Goal: Navigation & Orientation: Find specific page/section

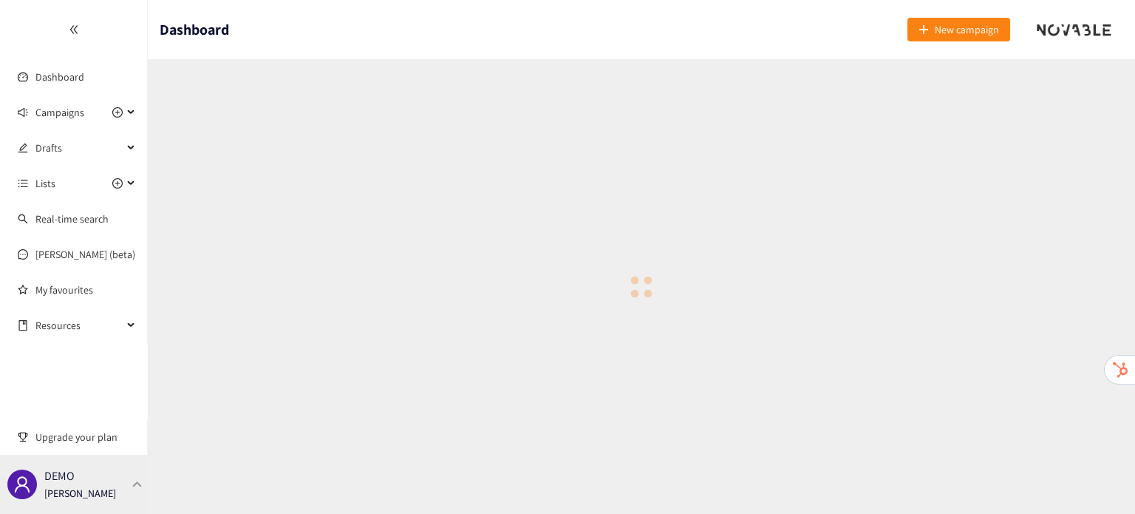
click at [78, 496] on p "[PERSON_NAME]" at bounding box center [80, 493] width 72 height 16
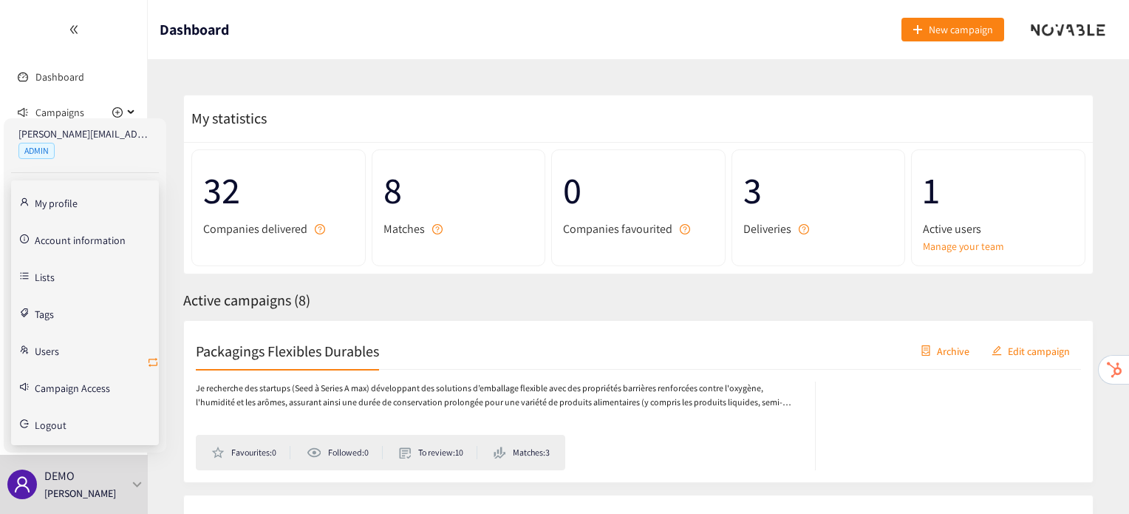
click at [154, 360] on icon "retweet" at bounding box center [153, 362] width 12 height 12
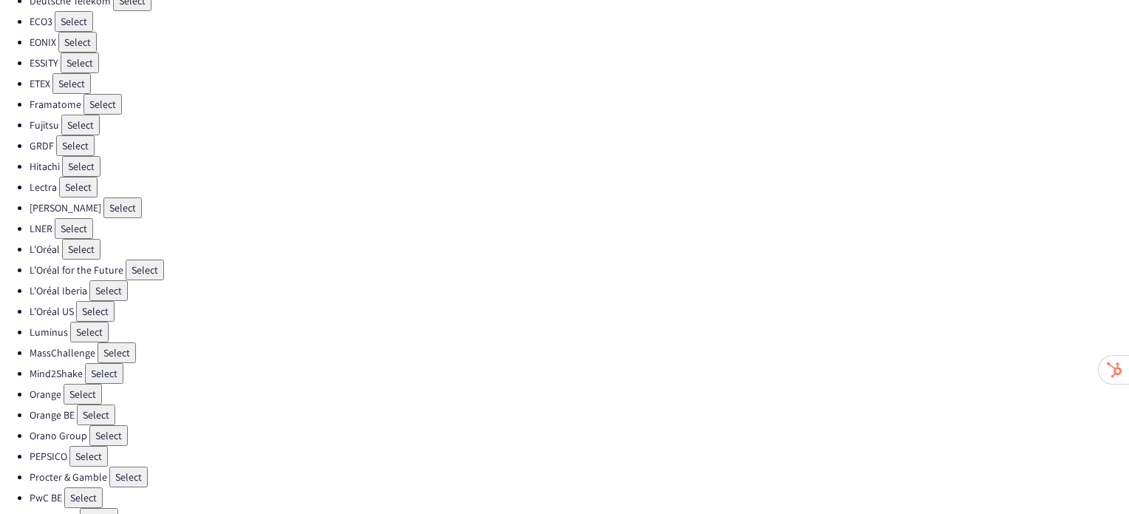
scroll to position [325, 0]
click at [95, 424] on button "Select" at bounding box center [108, 434] width 38 height 21
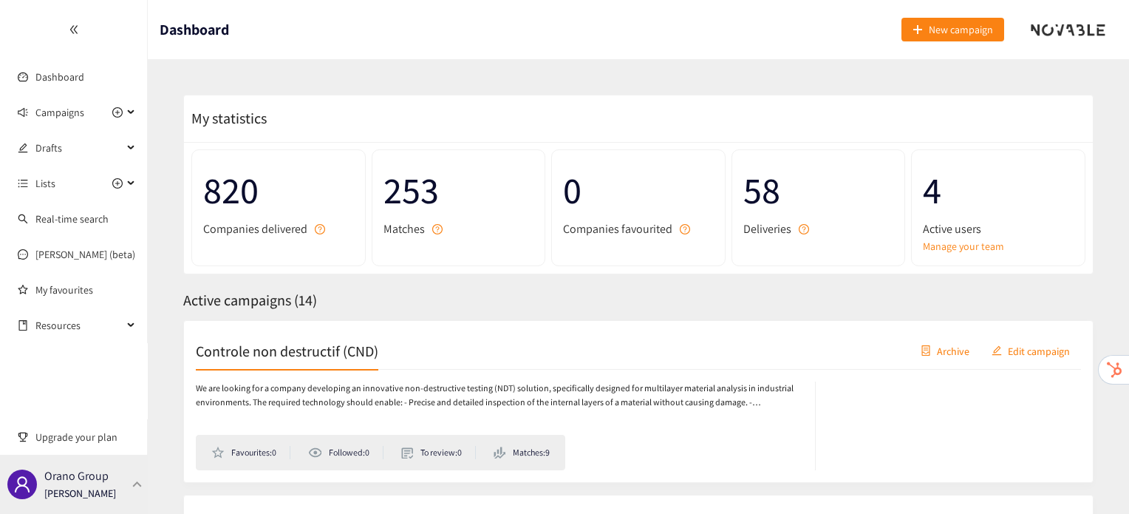
click at [131, 483] on div at bounding box center [137, 483] width 13 height 7
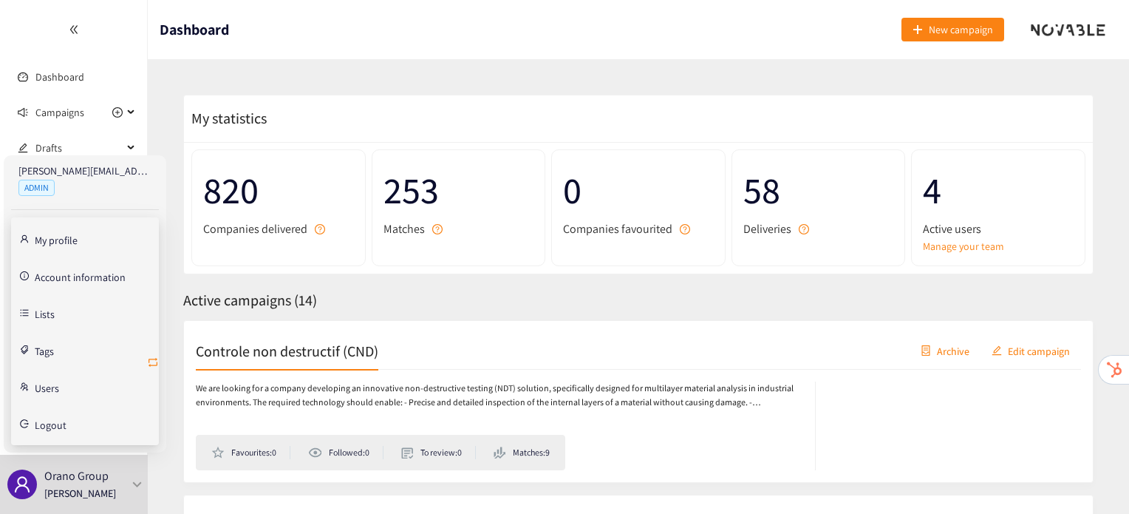
click at [151, 363] on icon "retweet" at bounding box center [153, 362] width 12 height 12
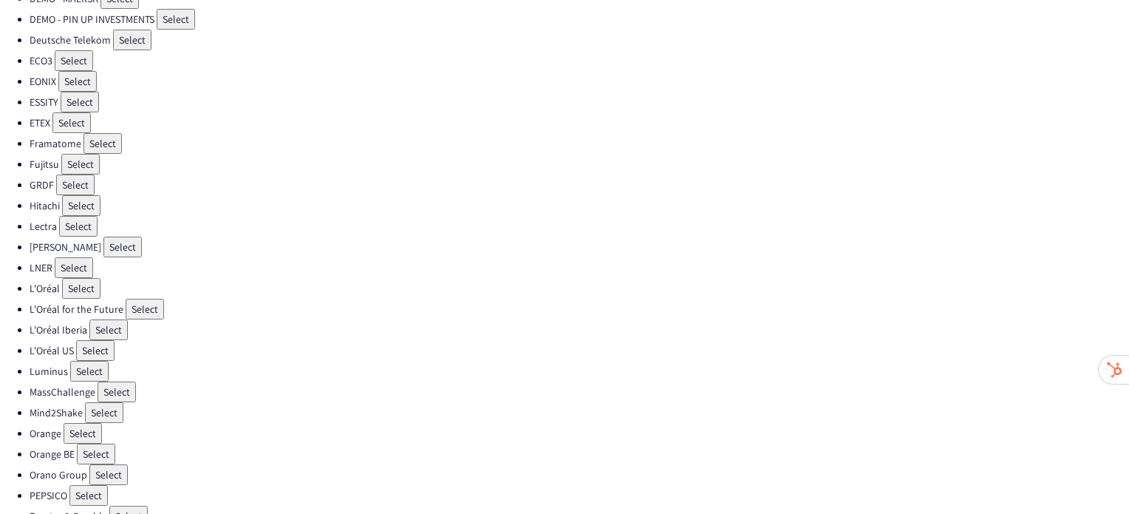
scroll to position [437, 0]
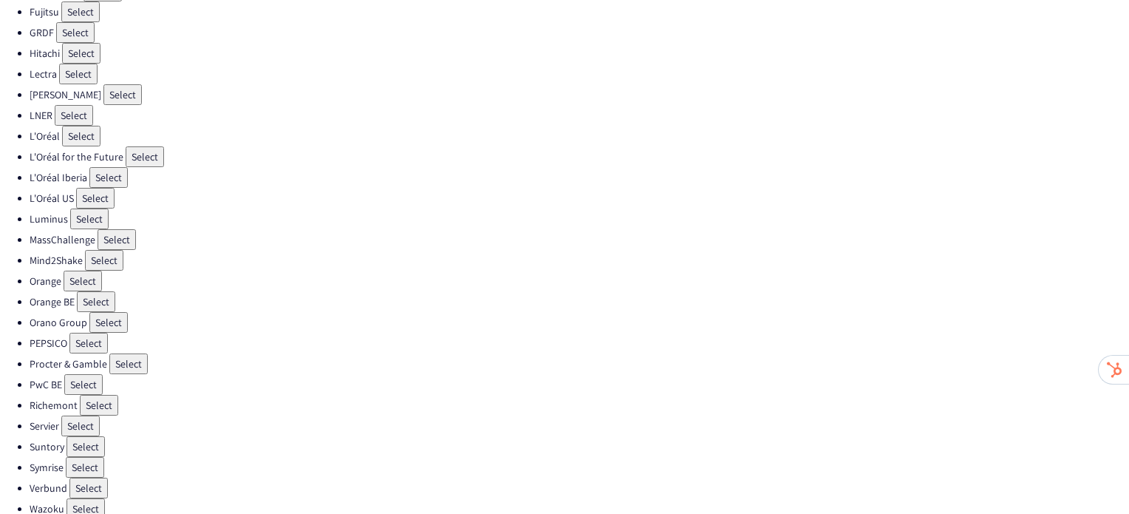
click at [81, 270] on button "Select" at bounding box center [83, 280] width 38 height 21
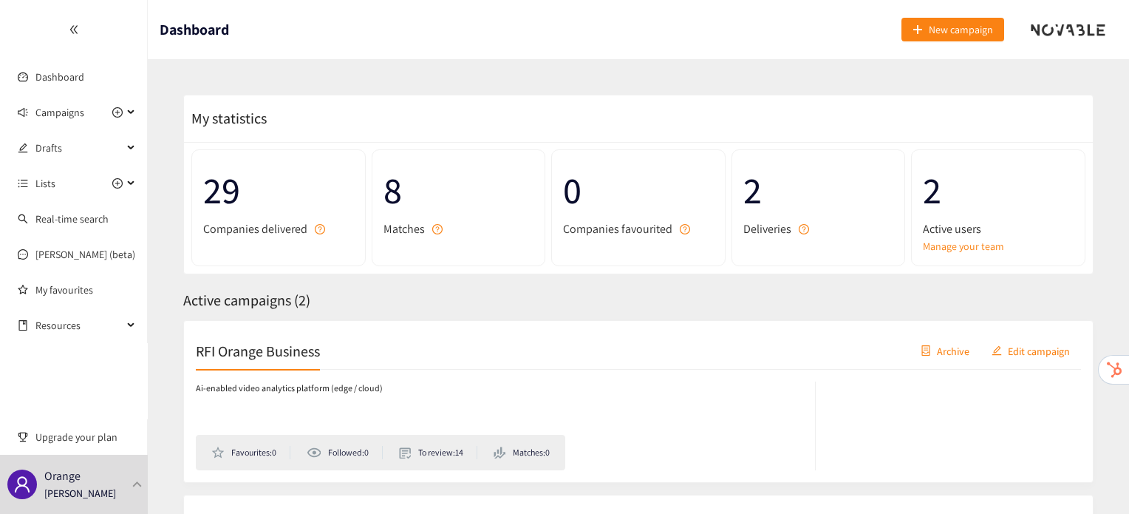
click at [231, 355] on h2 "RFI Orange Business" at bounding box center [258, 350] width 124 height 21
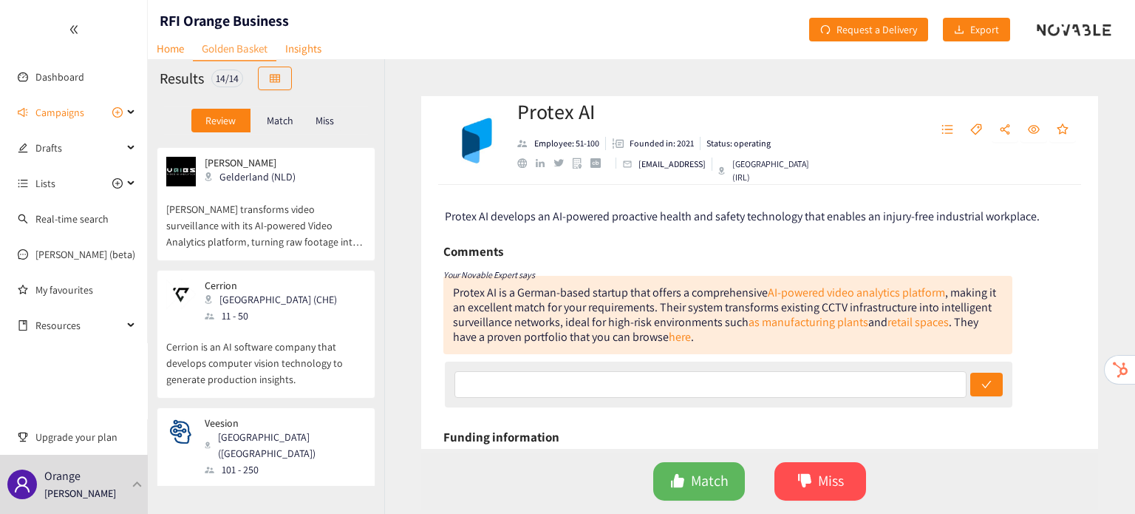
scroll to position [426, 0]
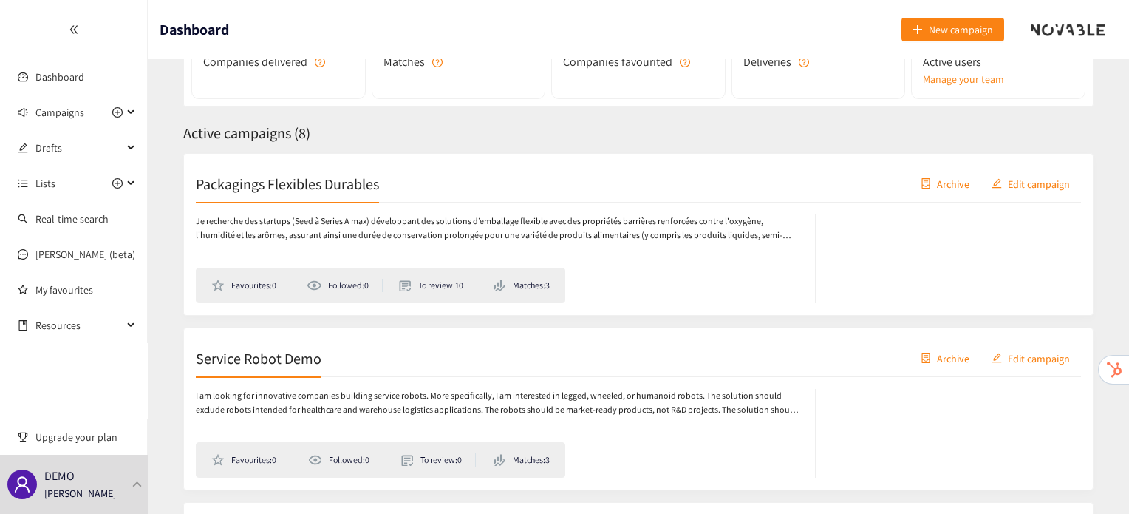
scroll to position [168, 0]
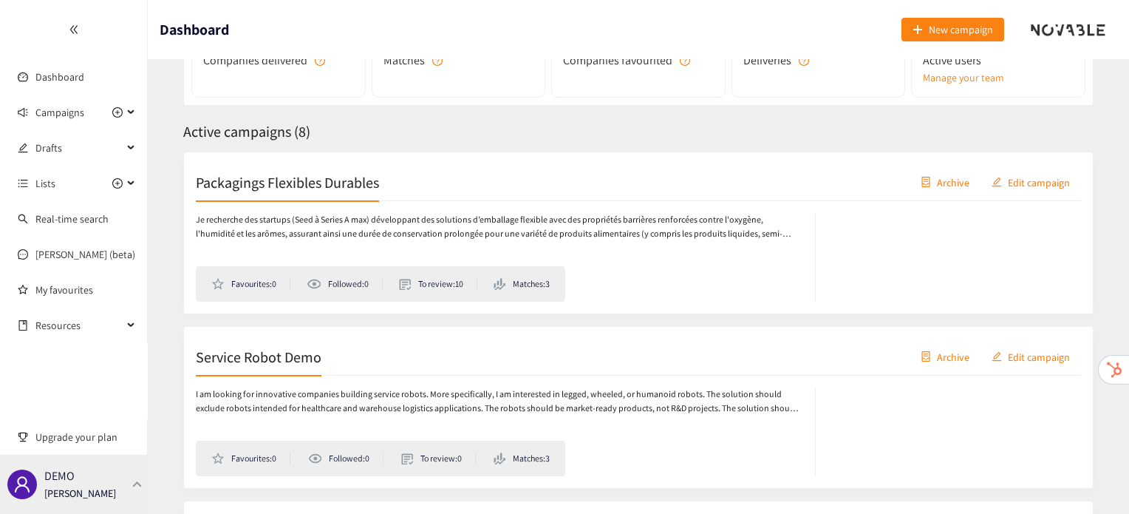
click at [71, 486] on p "[PERSON_NAME]" at bounding box center [80, 493] width 72 height 16
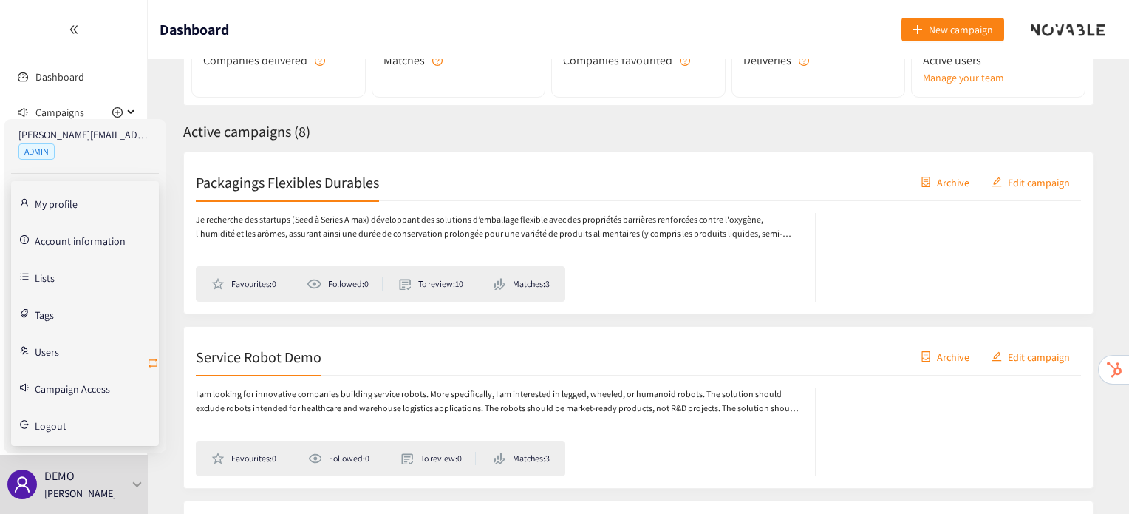
click at [153, 361] on icon "retweet" at bounding box center [153, 363] width 12 height 12
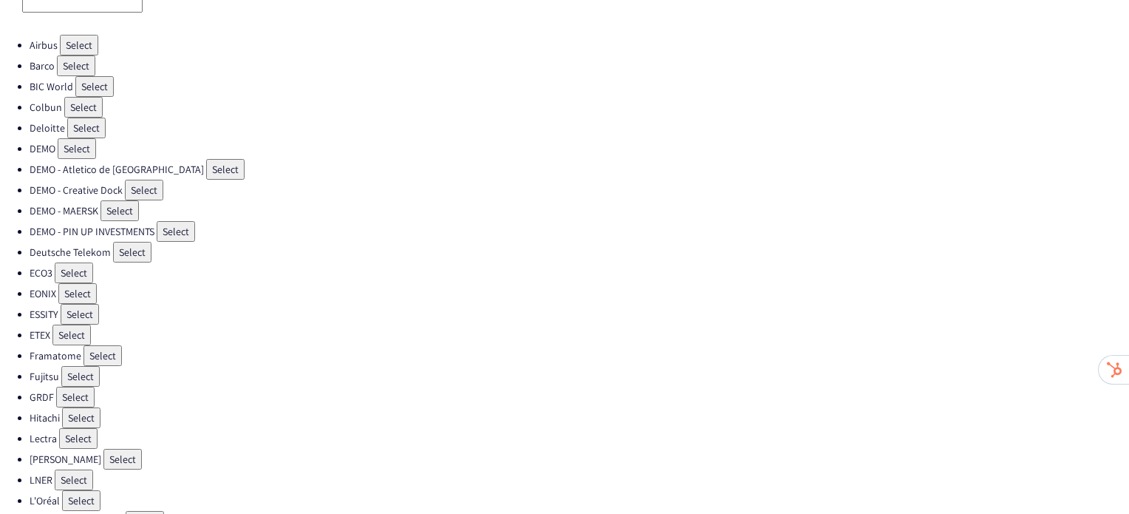
scroll to position [74, 0]
click at [115, 347] on button "Select" at bounding box center [103, 354] width 38 height 21
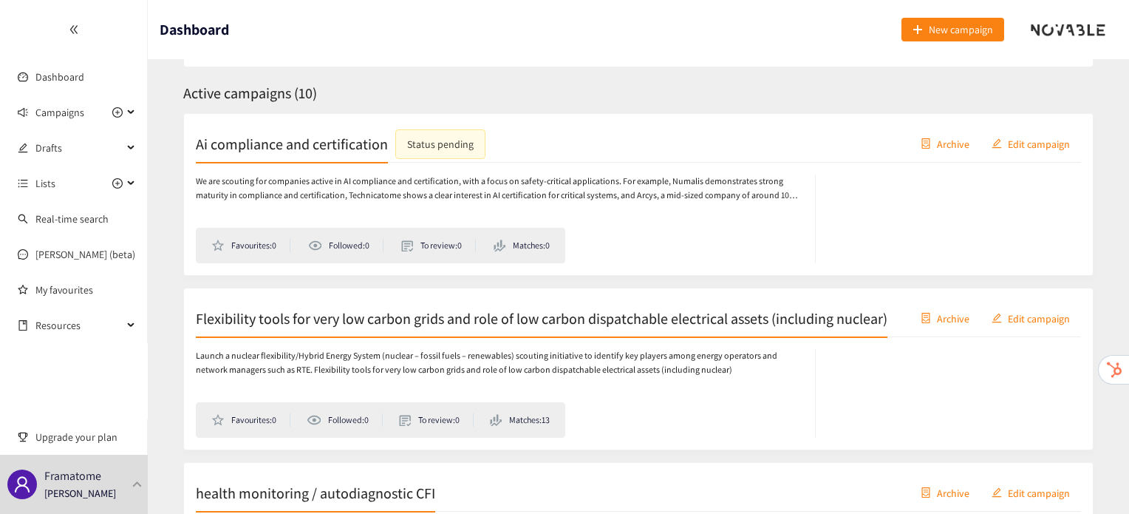
scroll to position [213, 0]
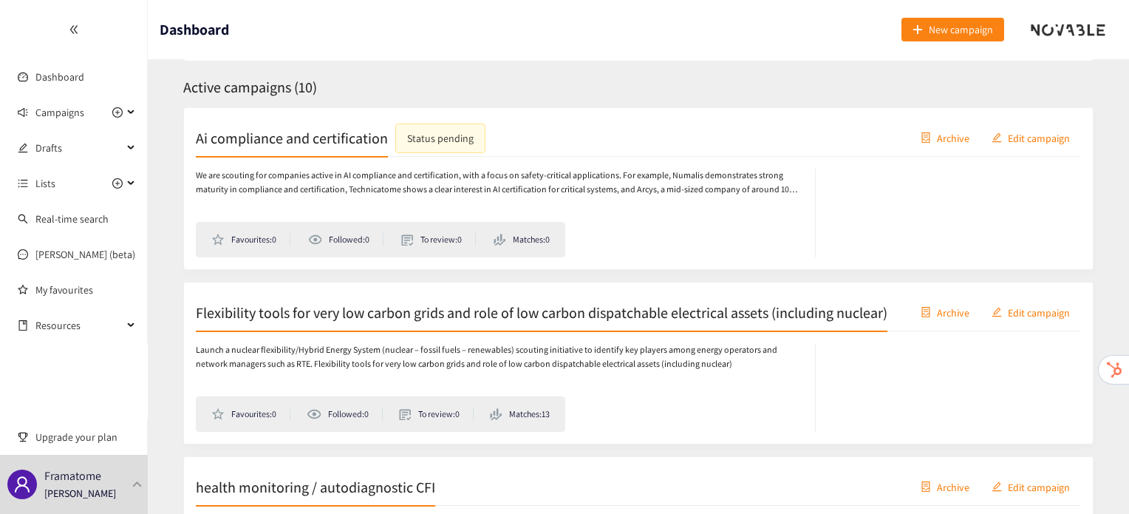
click at [310, 319] on h2 "Flexibility tools for very low carbon grids and role of low carbon dispatchable…" at bounding box center [542, 312] width 692 height 21
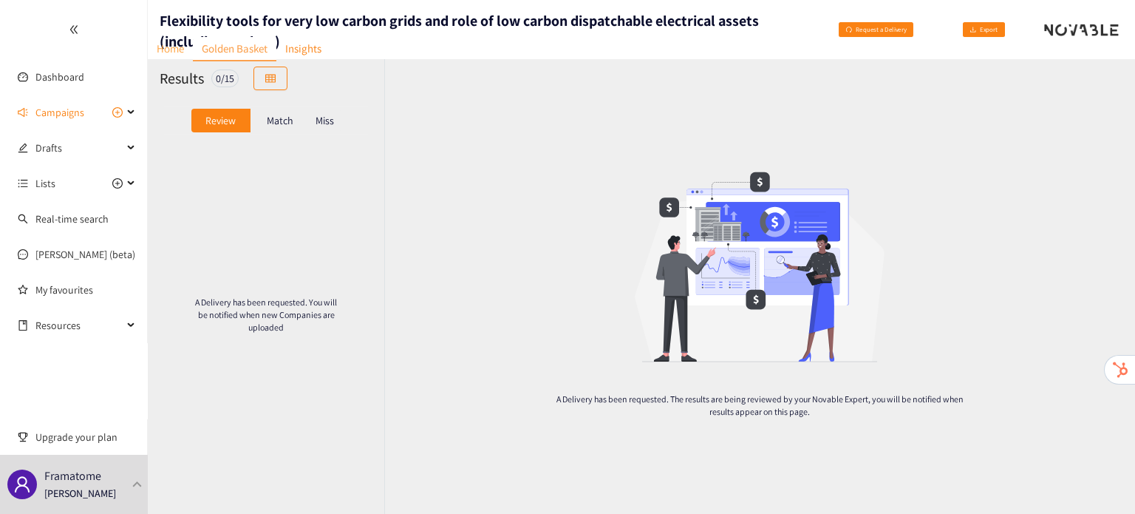
click at [165, 51] on link "Home" at bounding box center [170, 48] width 45 height 23
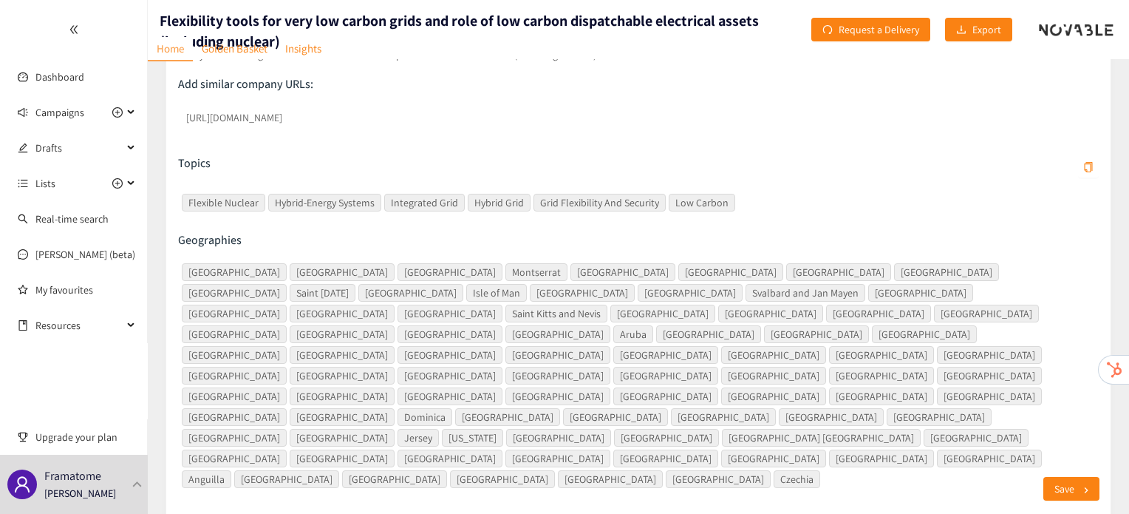
scroll to position [355, 0]
